Goal: Navigation & Orientation: Find specific page/section

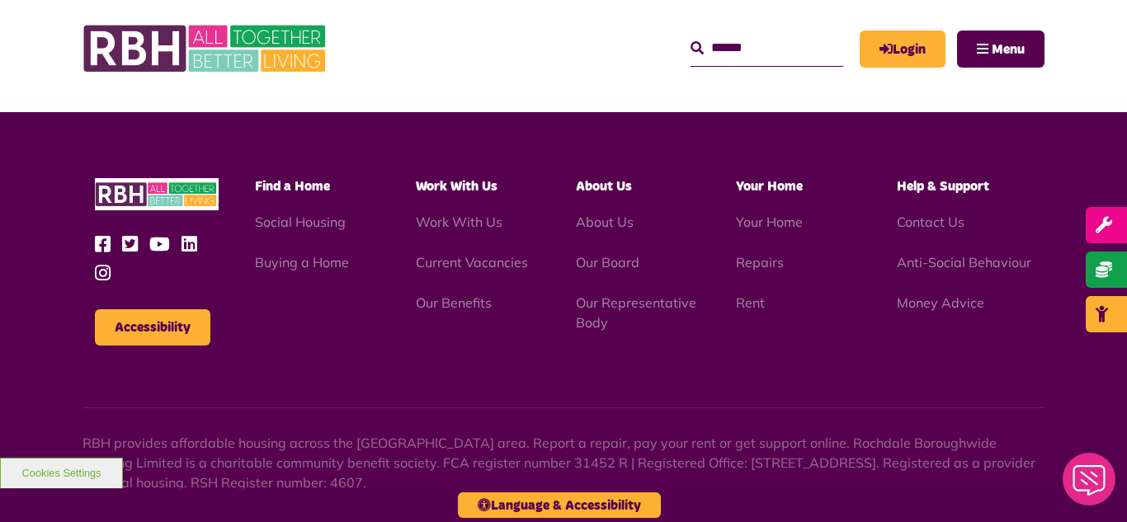
scroll to position [1444, 0]
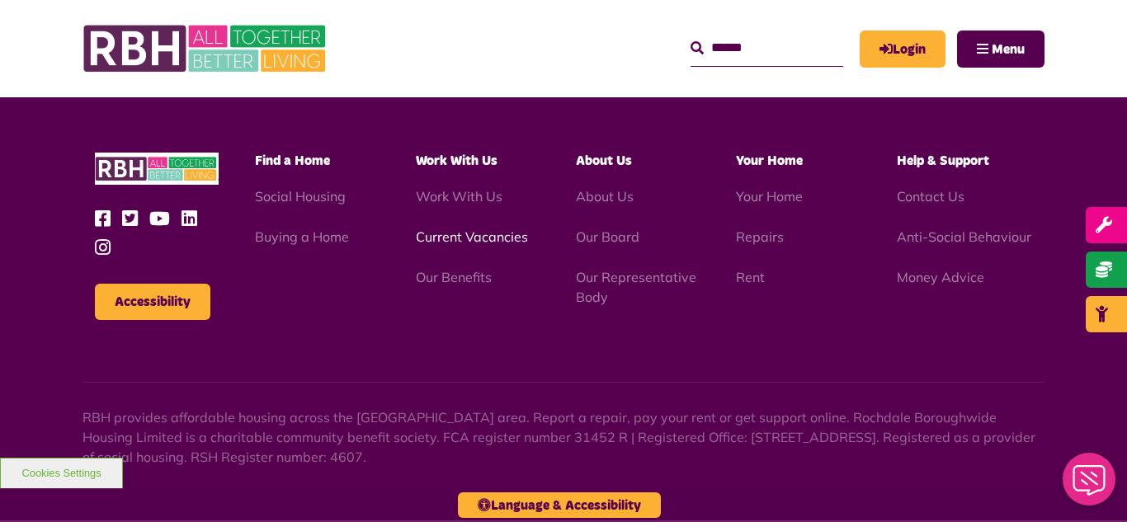
click at [454, 228] on link "Current Vacancies" at bounding box center [472, 236] width 112 height 16
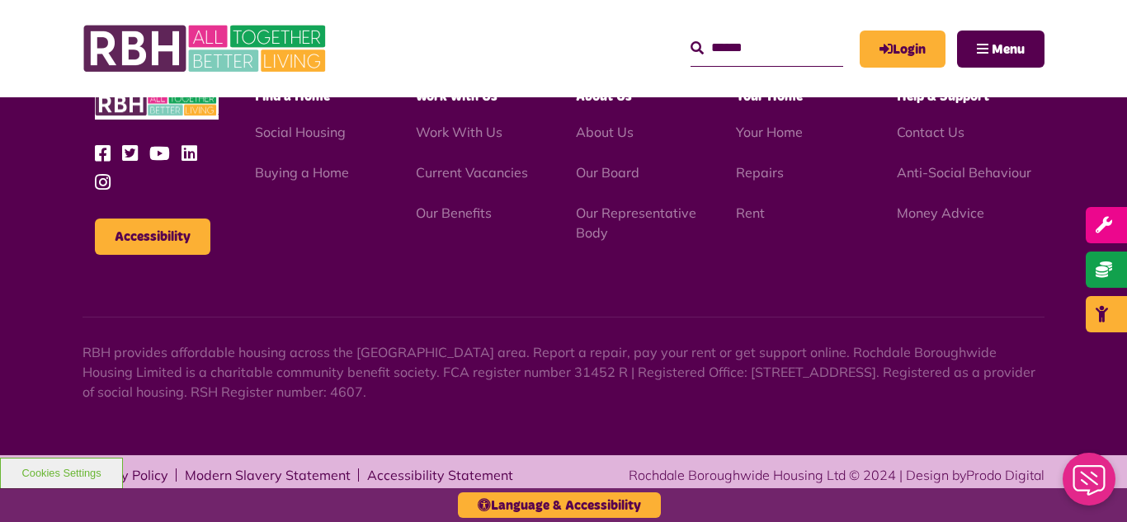
scroll to position [1990, 0]
